Goal: Task Accomplishment & Management: Use online tool/utility

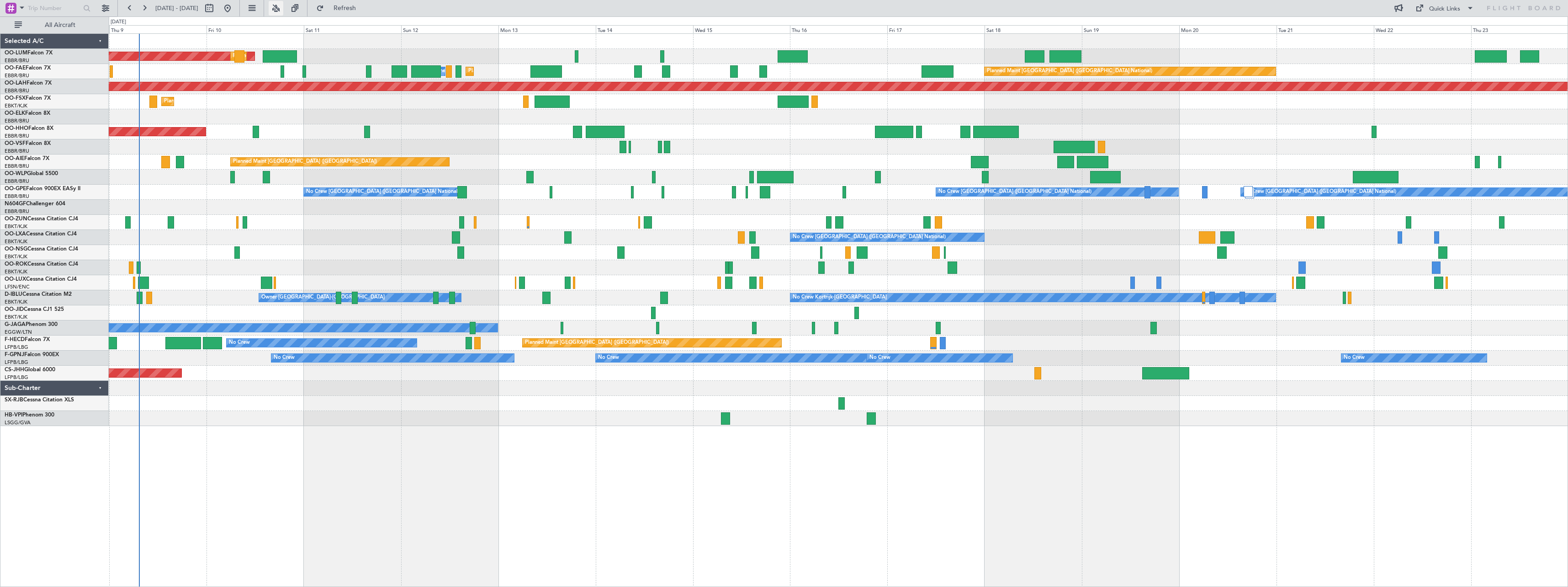
click at [283, 9] on button at bounding box center [276, 9] width 15 height 15
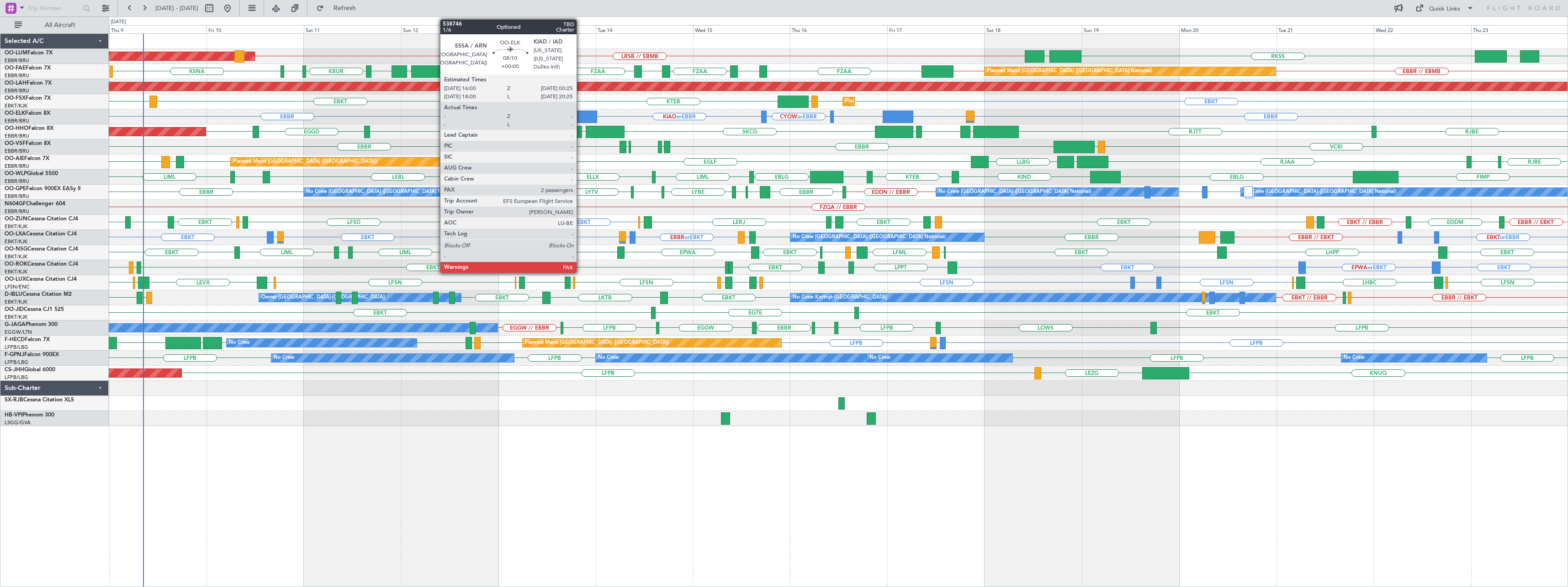
click at [581, 115] on div at bounding box center [580, 117] width 34 height 12
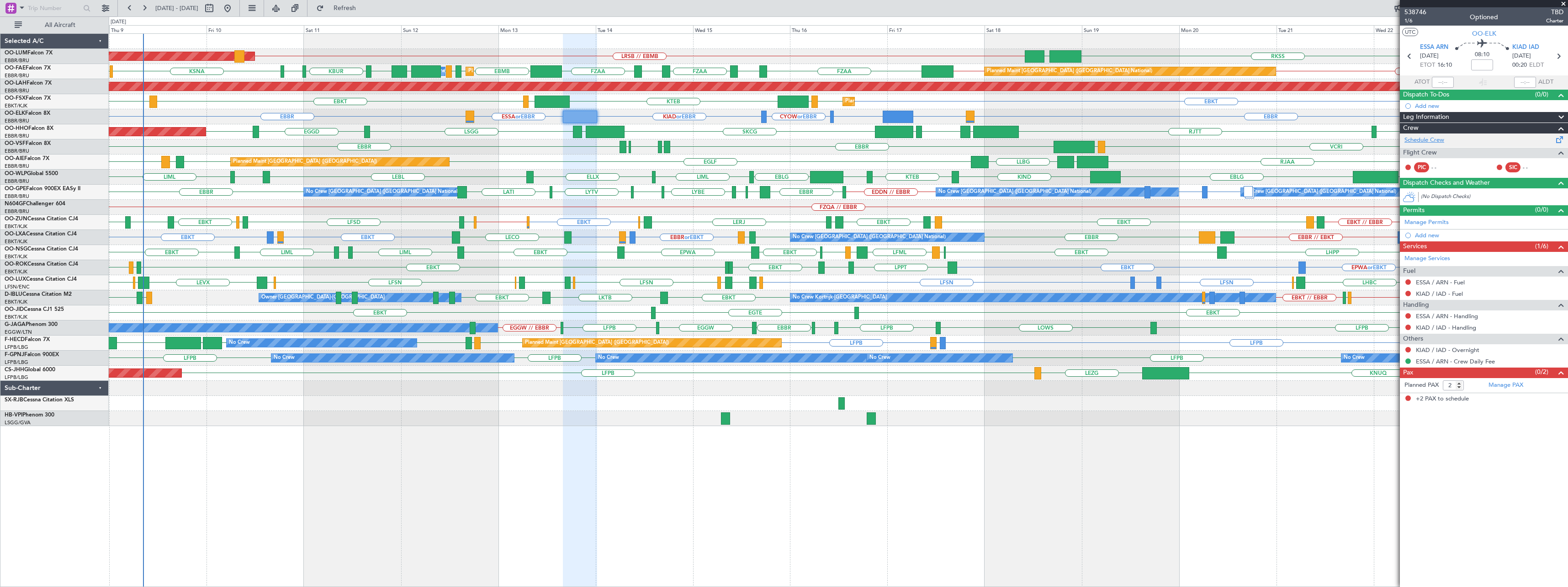
click at [1424, 139] on link "Schedule Crew" at bounding box center [1424, 140] width 40 height 9
click at [1564, 2] on span at bounding box center [1563, 4] width 9 height 9
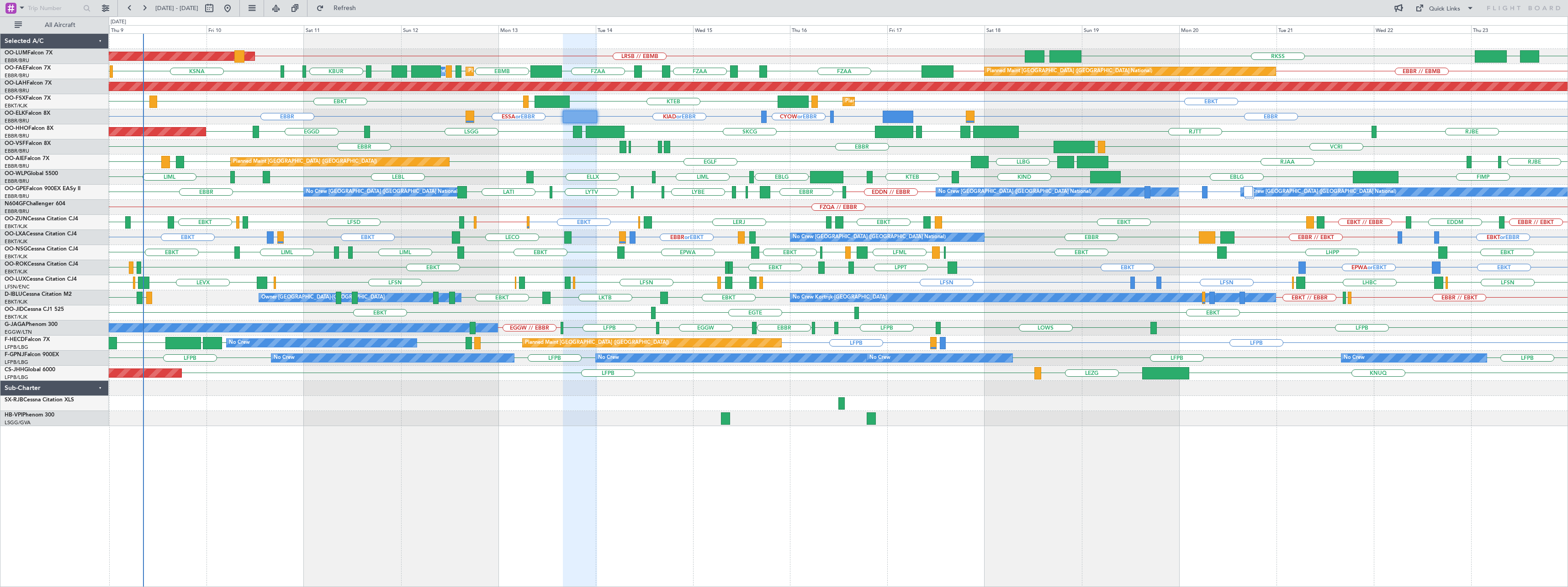
type input "0"
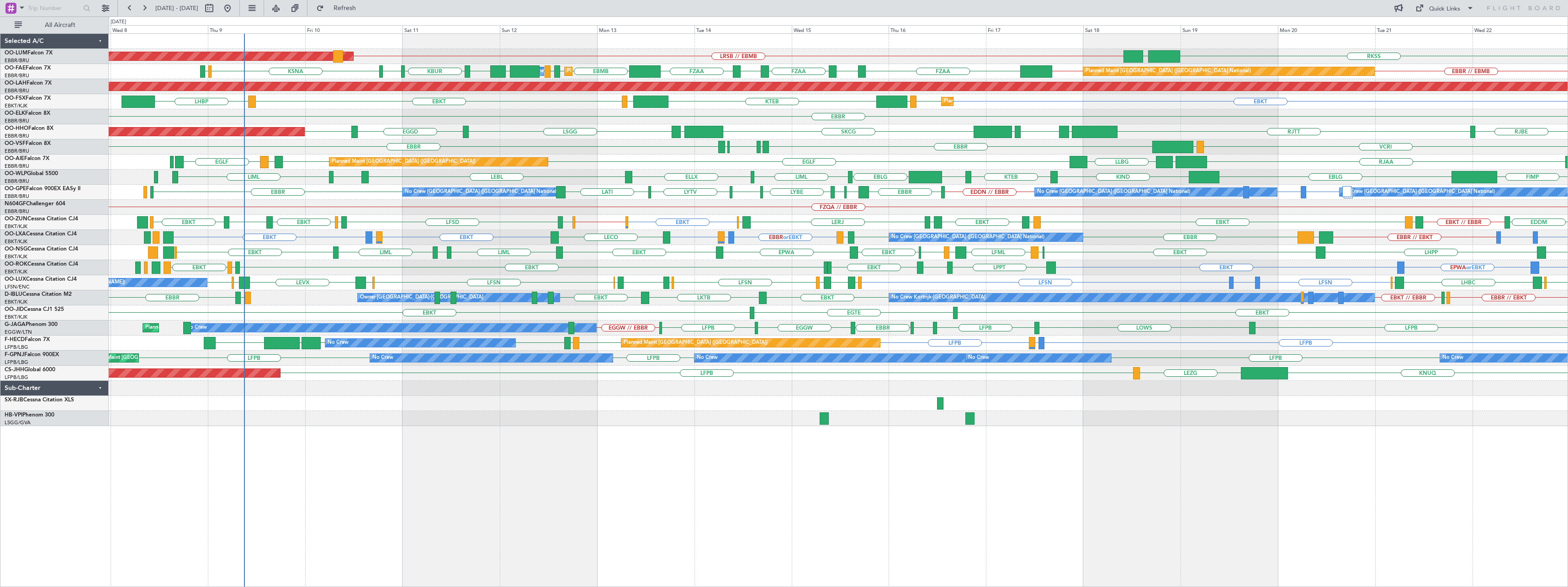
click at [320, 114] on div "EBBR" at bounding box center [838, 116] width 1459 height 15
